Goal: Task Accomplishment & Management: Manage account settings

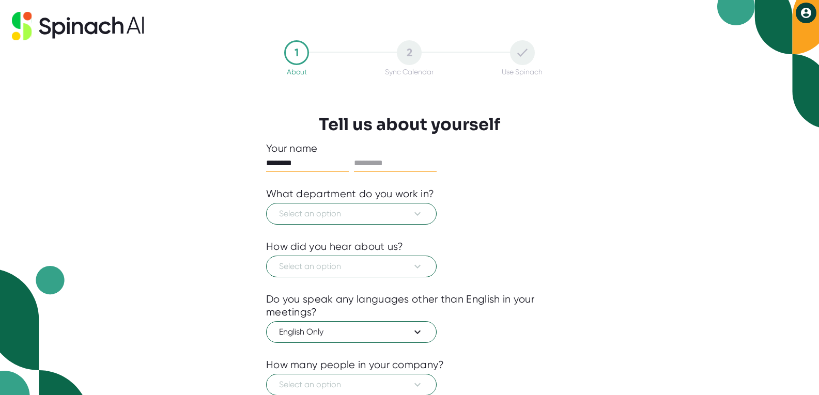
type input "********"
click at [377, 159] on input "text" at bounding box center [395, 163] width 83 height 17
type input "********"
click at [415, 212] on icon at bounding box center [417, 214] width 12 height 12
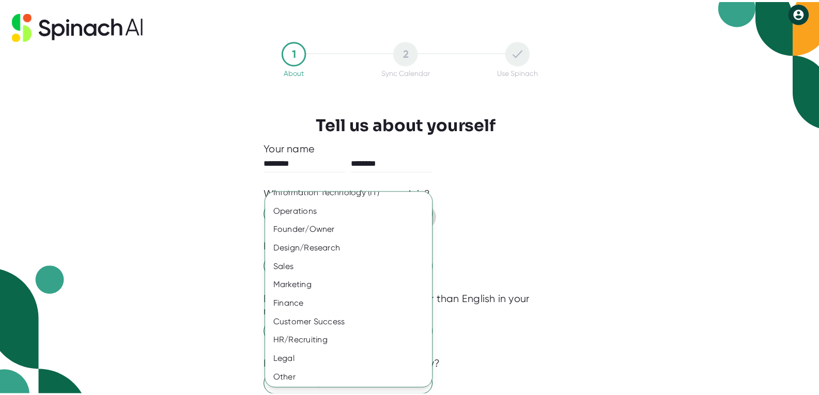
scroll to position [49, 0]
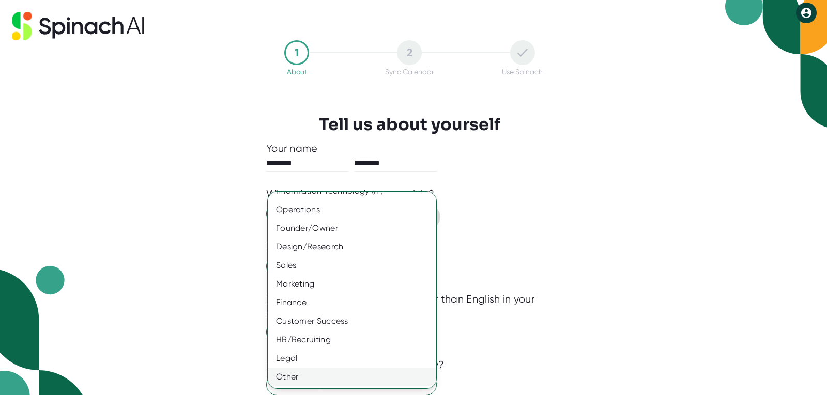
click at [373, 379] on div "Other" at bounding box center [356, 377] width 176 height 19
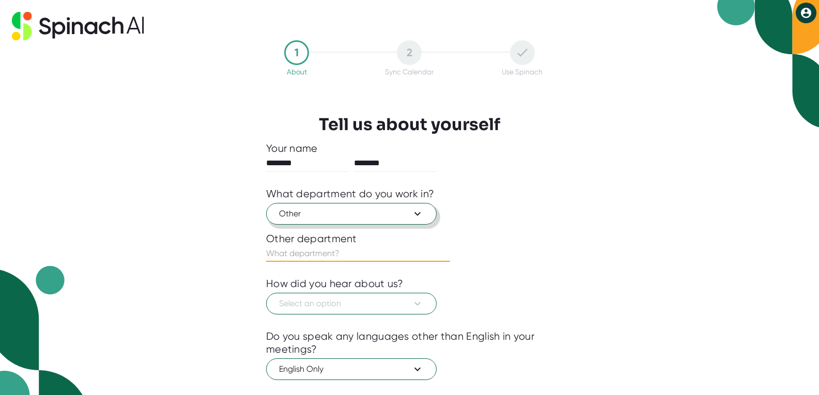
click at [339, 253] on input "text" at bounding box center [358, 254] width 184 height 17
type input "n"
type input "Non-profit"
click at [416, 305] on icon at bounding box center [417, 304] width 12 height 12
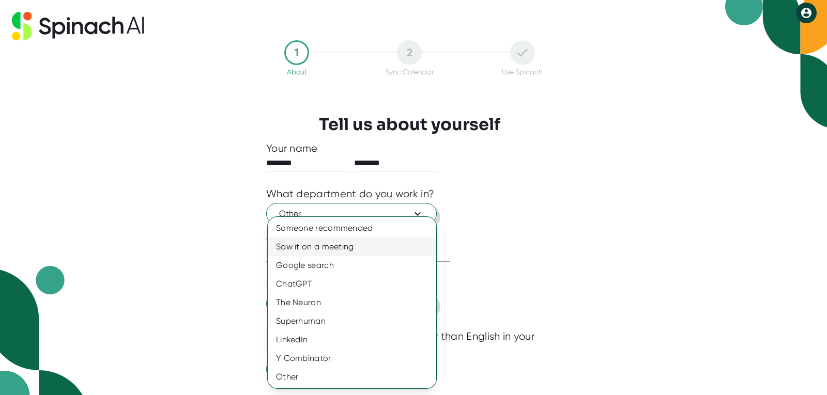
click at [384, 248] on div "Saw it on a meeting" at bounding box center [352, 247] width 168 height 19
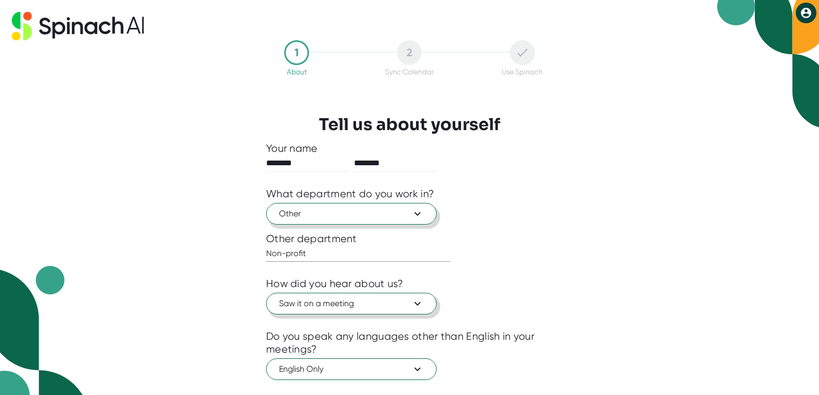
click at [553, 305] on div "1 About 2 Sync Calendar Use Spinach Tell us about yourself Your name ******** *…" at bounding box center [409, 272] width 339 height 465
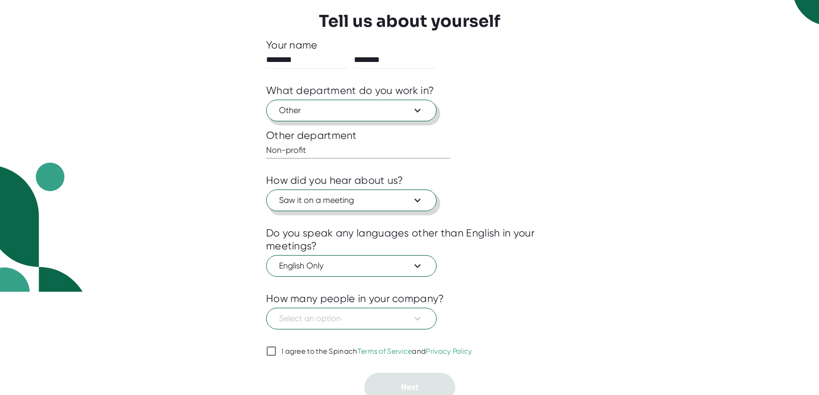
scroll to position [110, 0]
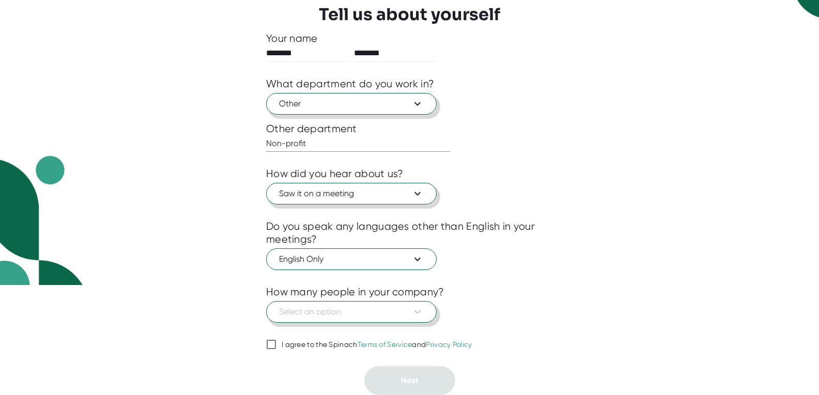
click at [421, 315] on icon at bounding box center [417, 312] width 12 height 12
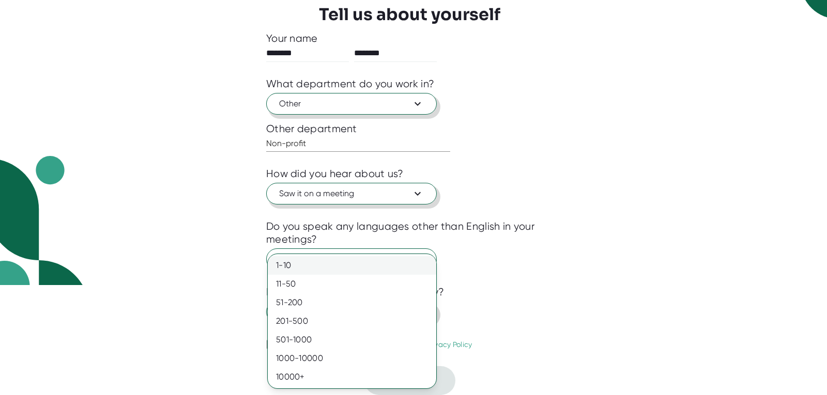
click at [400, 263] on div "1-10" at bounding box center [352, 265] width 168 height 19
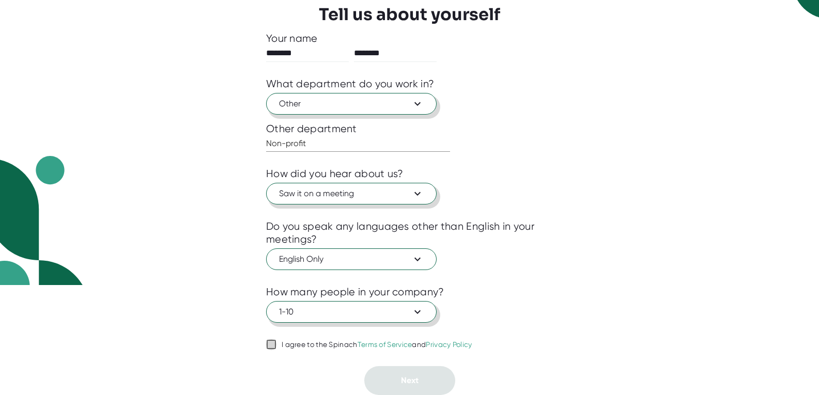
click at [273, 342] on input "I agree to the Spinach Terms of Service and Privacy Policy" at bounding box center [271, 345] width 10 height 12
checkbox input "true"
click at [406, 386] on span "Next" at bounding box center [410, 381] width 18 height 10
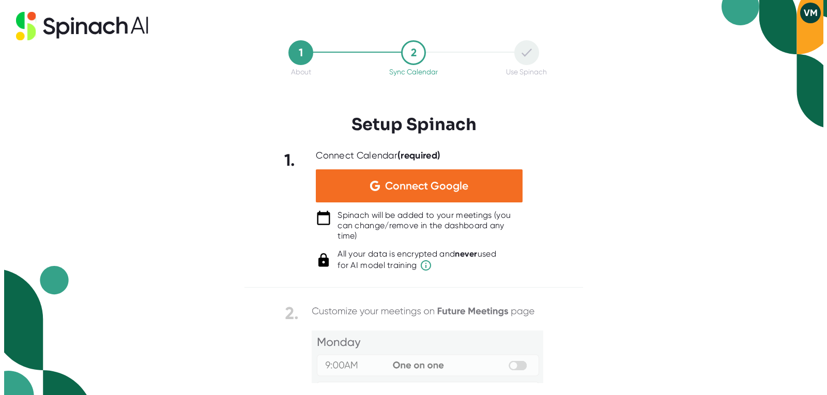
scroll to position [0, 0]
